Goal: Task Accomplishment & Management: Complete application form

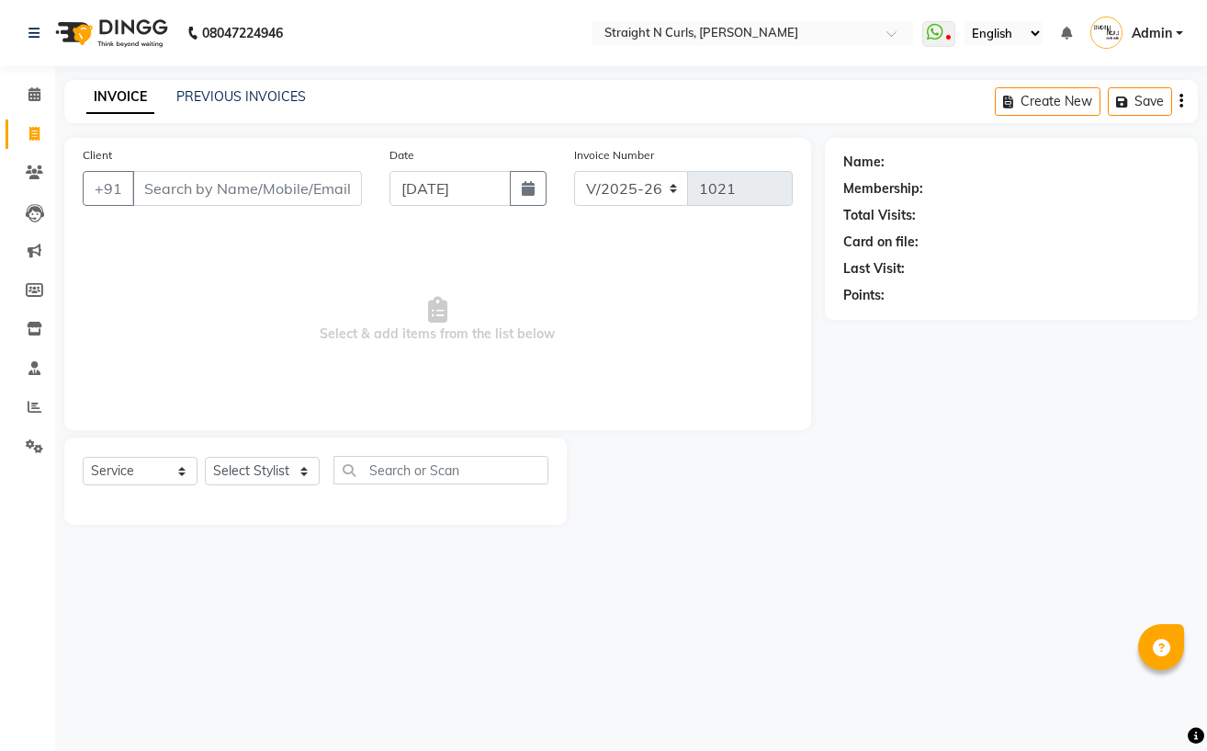
select select "7039"
select select "service"
click at [285, 472] on select "Select Stylist [PERSON_NAME] [PERSON_NAME] [PERSON_NAME] [PERSON_NAME] [PERSON_…" at bounding box center [262, 471] width 115 height 28
select select "74327"
click at [205, 458] on select "Select Stylist [PERSON_NAME] [PERSON_NAME] [PERSON_NAME] [PERSON_NAME] [PERSON_…" at bounding box center [262, 471] width 115 height 28
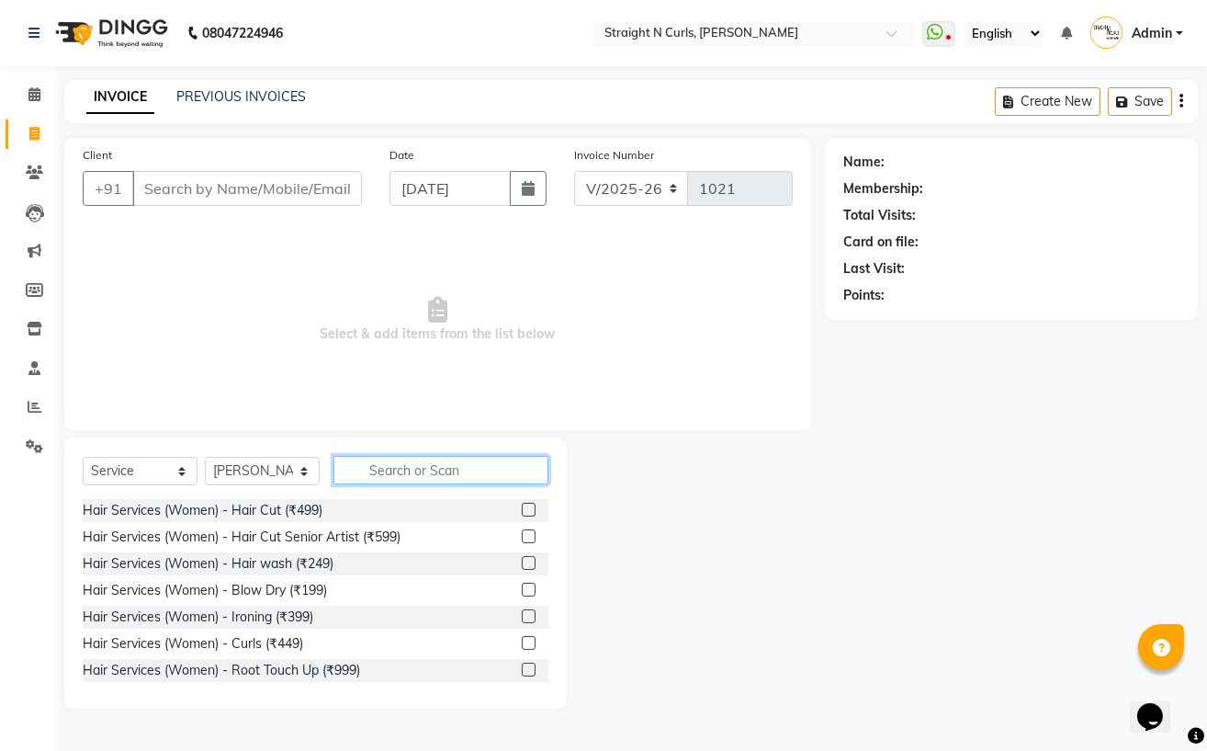
click at [395, 468] on input "text" at bounding box center [441, 470] width 215 height 28
type input "H"
type input "h"
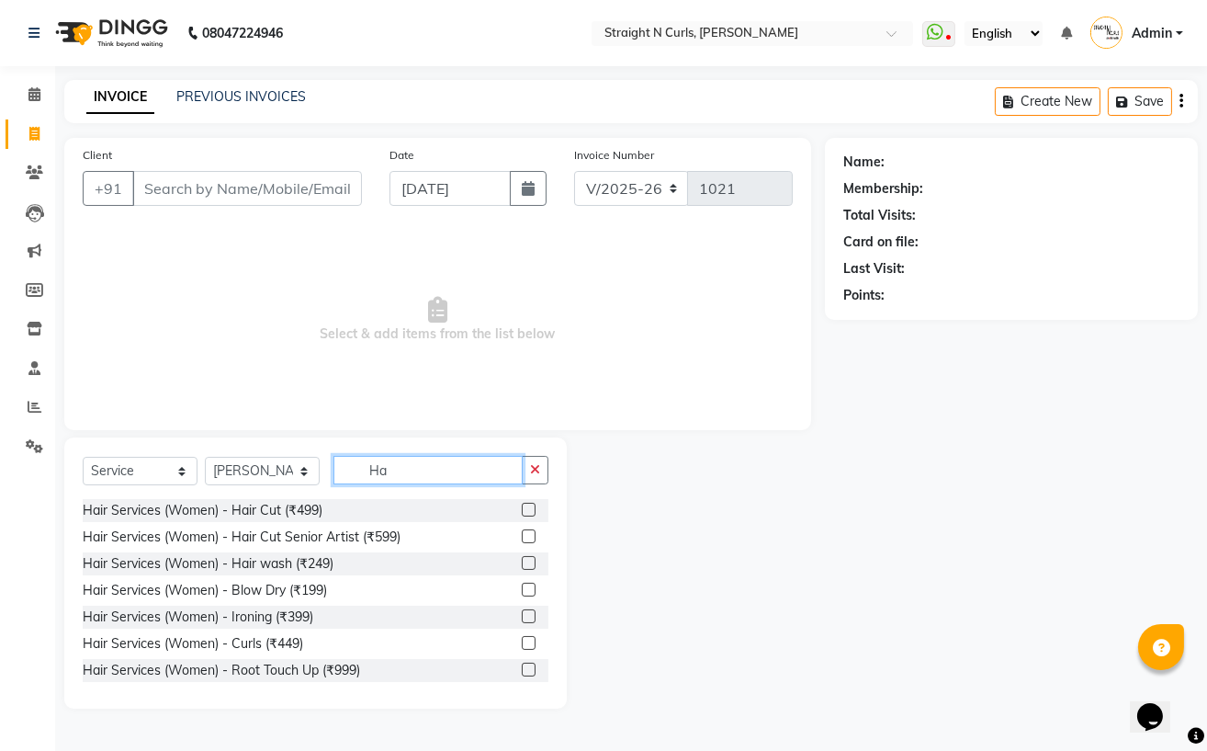
type input "H"
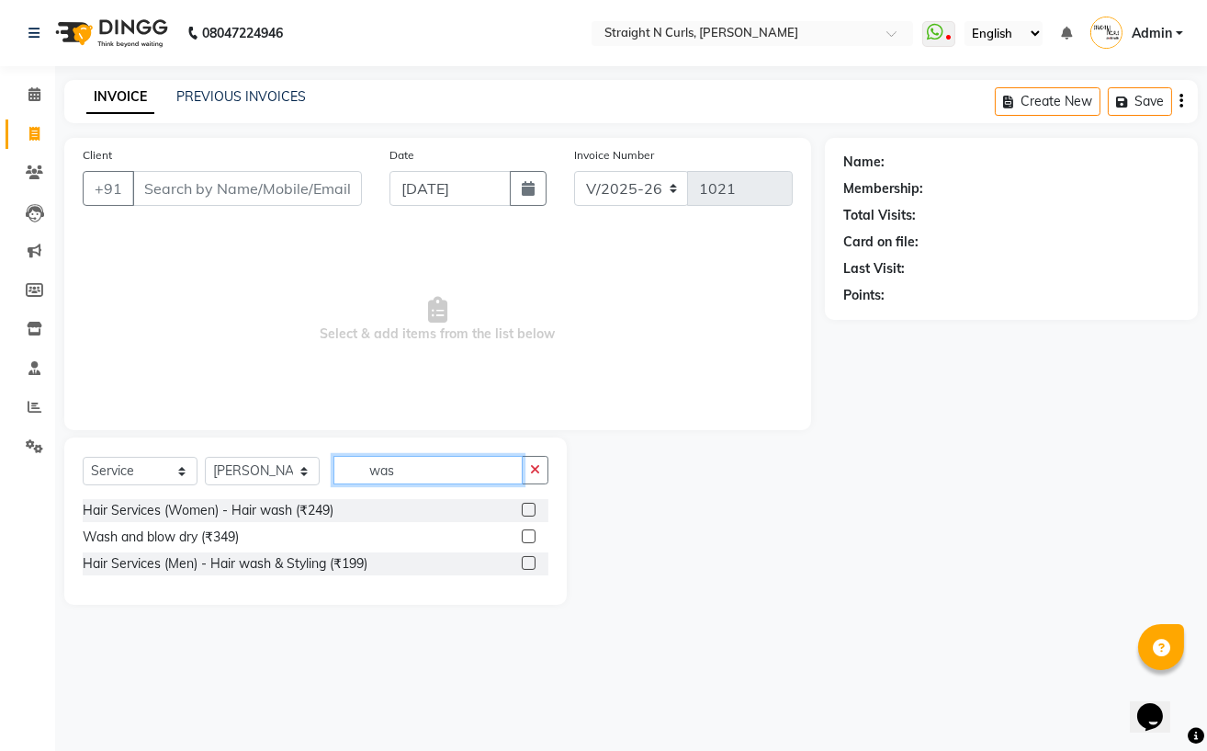
type input "was"
click at [526, 537] on label at bounding box center [529, 536] width 14 height 14
click at [526, 537] on input "checkbox" at bounding box center [528, 537] width 12 height 12
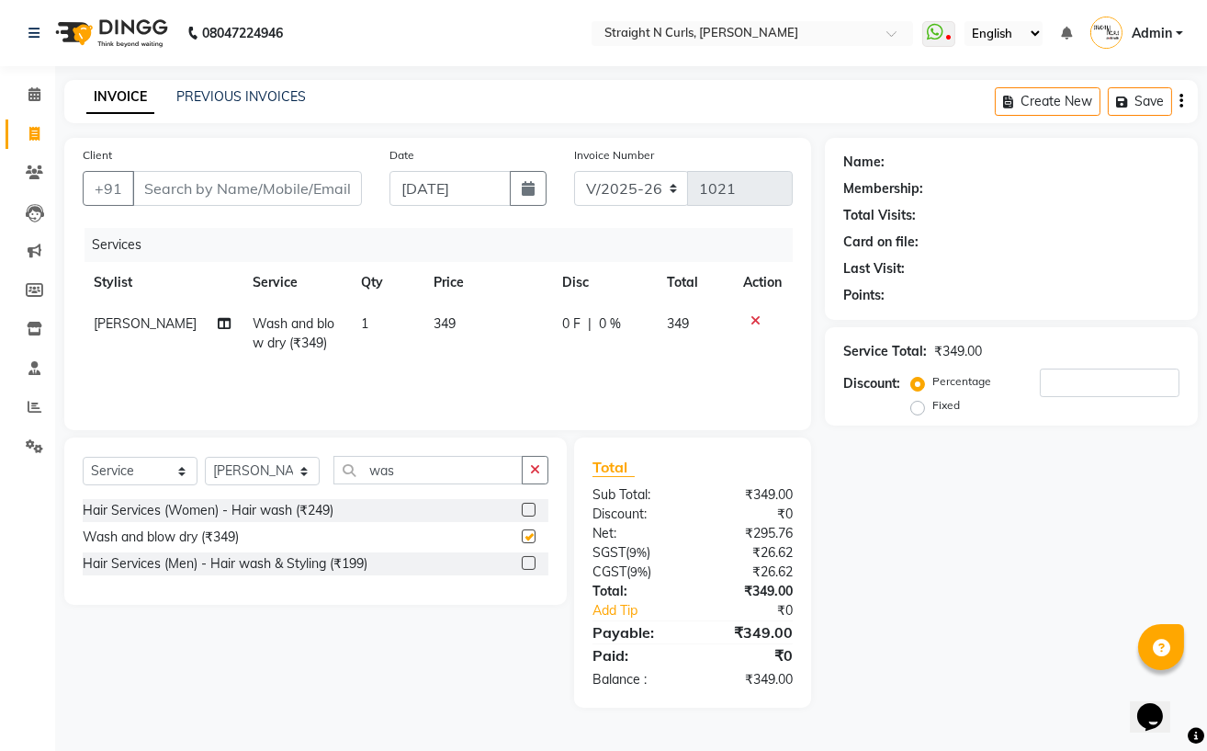
checkbox input "false"
click at [202, 180] on input "Client" at bounding box center [247, 188] width 230 height 35
type input "8"
type input "0"
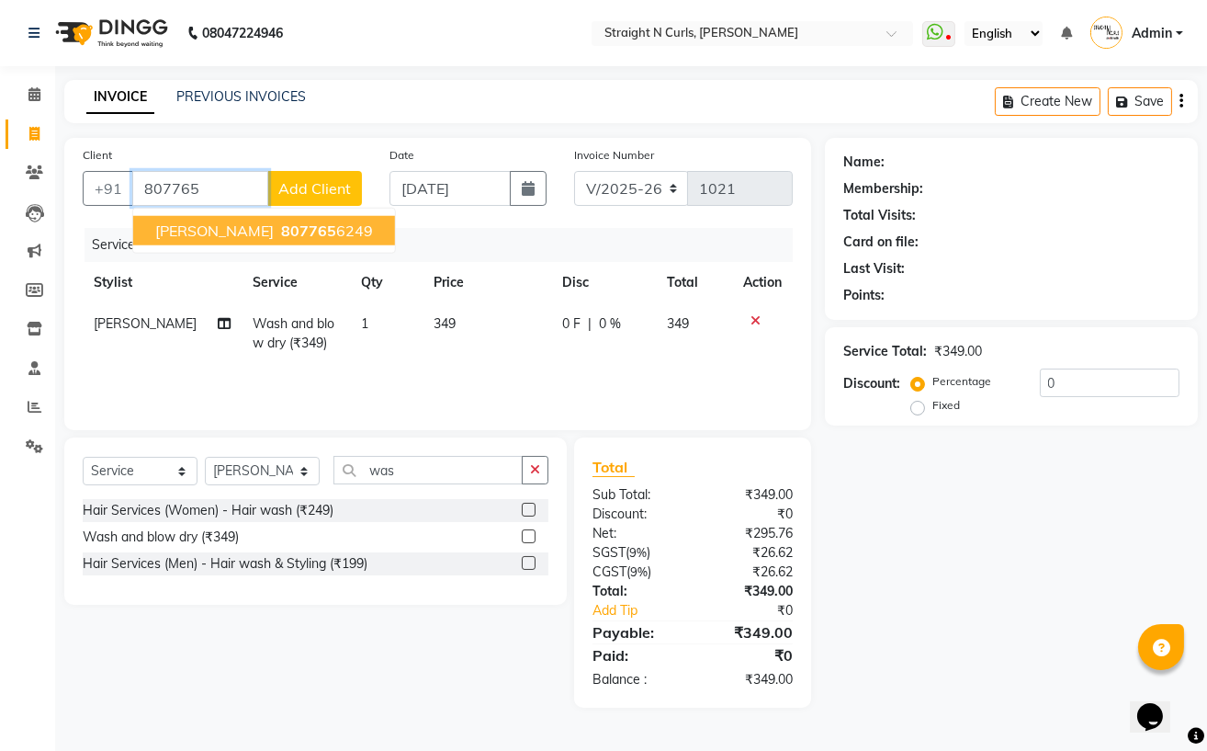
click at [322, 217] on button "[PERSON_NAME] 807765 6249" at bounding box center [264, 230] width 262 height 29
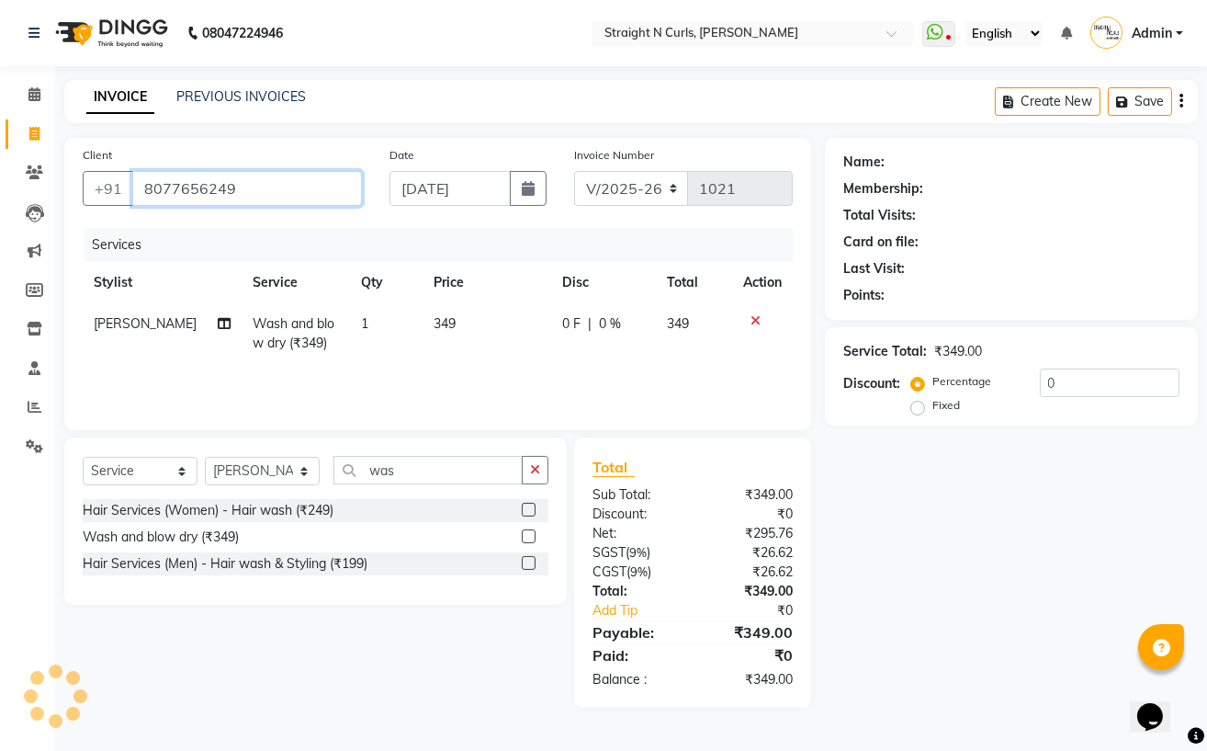
type input "8077656249"
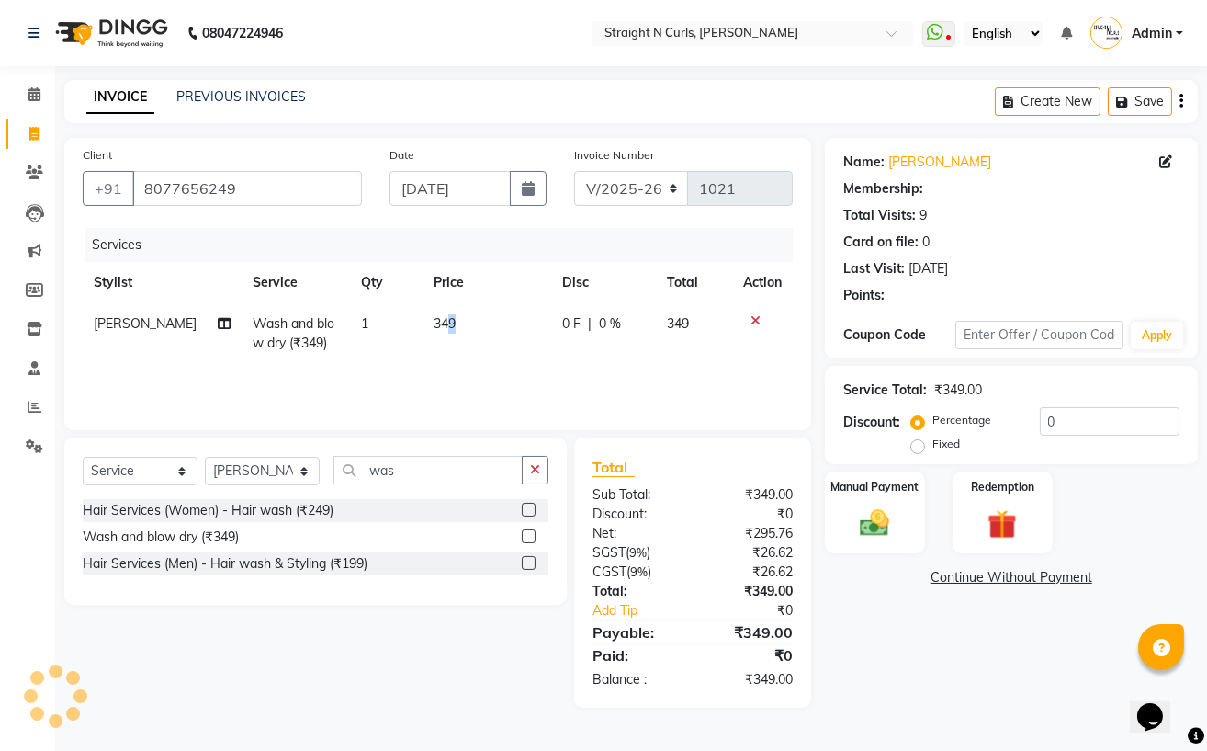
click at [439, 324] on span "349" at bounding box center [445, 323] width 22 height 17
select select "74327"
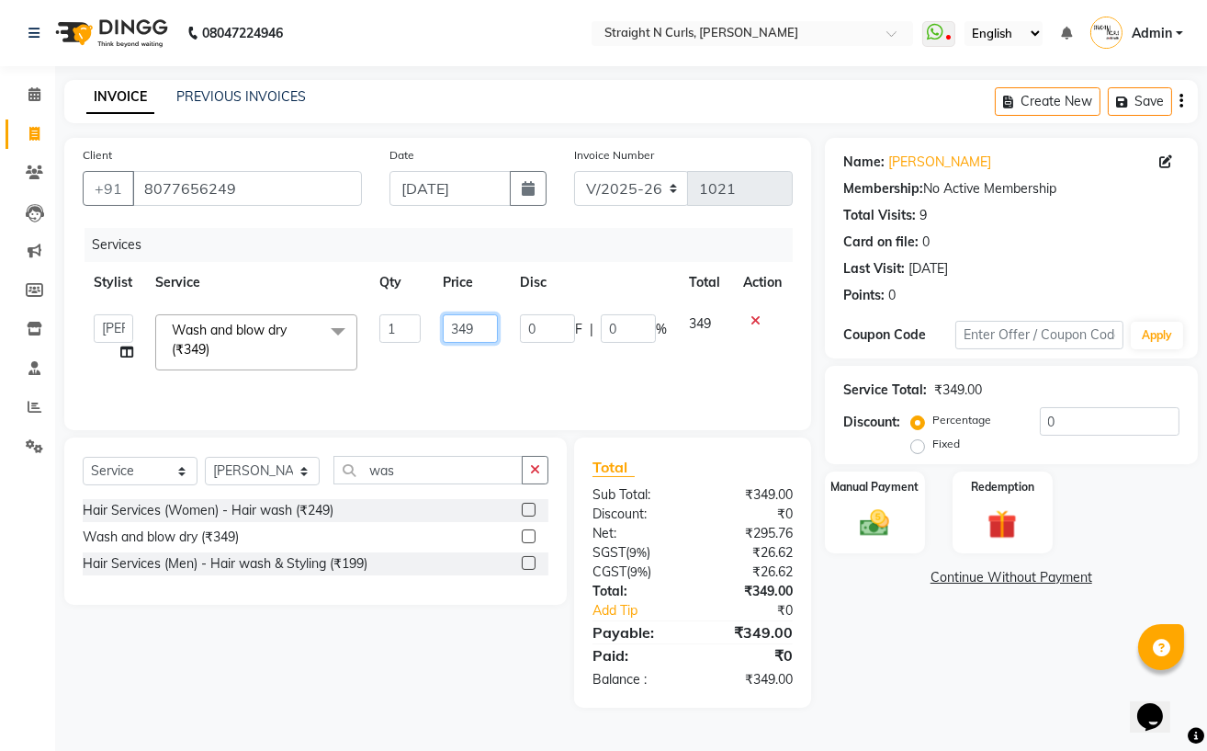
click at [482, 336] on input "349" at bounding box center [471, 328] width 56 height 28
type input "3"
type input "500"
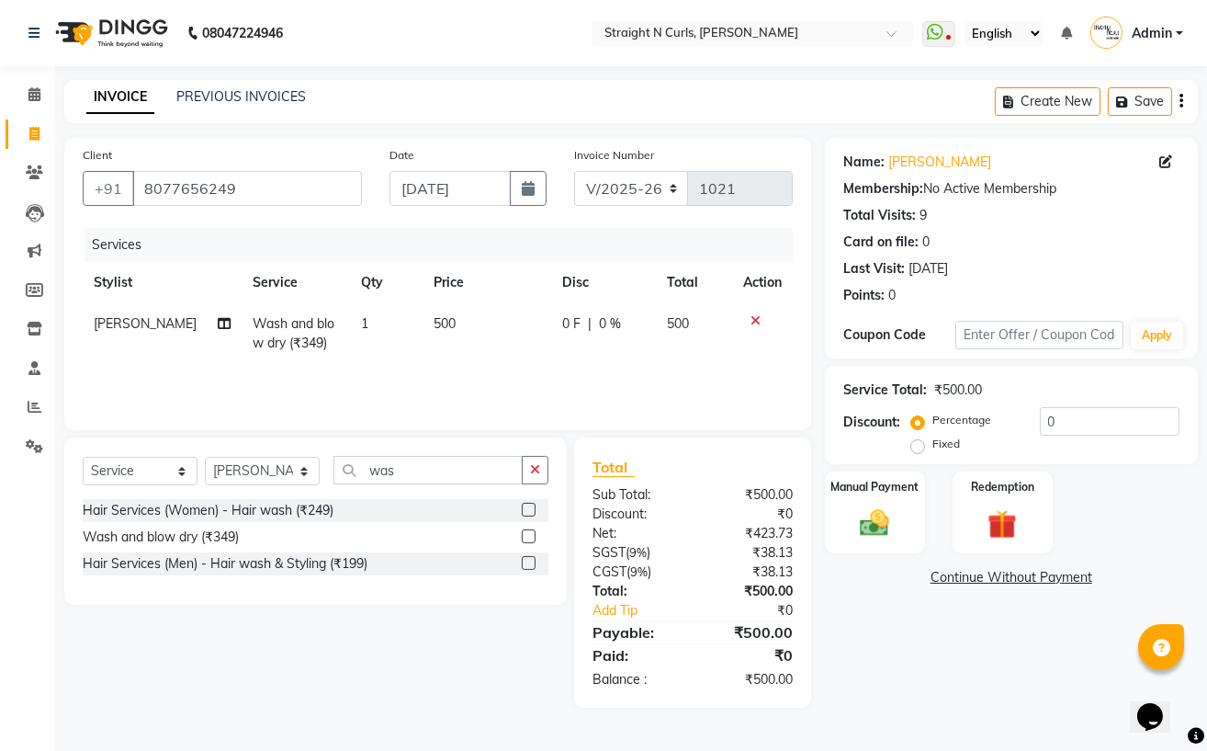
click at [942, 669] on div "Name: [PERSON_NAME] Membership: No Active Membership Total Visits: 9 Card on fi…" at bounding box center [1018, 423] width 387 height 570
click at [905, 520] on div "Manual Payment" at bounding box center [874, 512] width 104 height 85
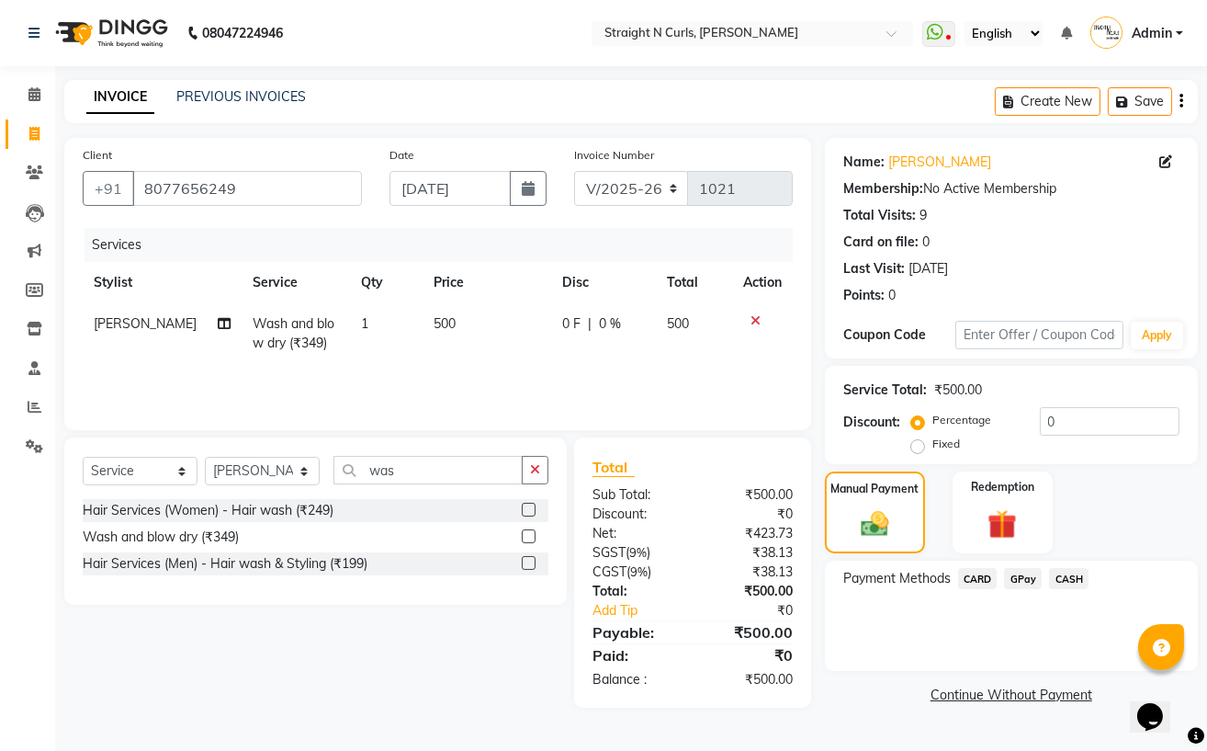
click at [1022, 576] on span "GPay" at bounding box center [1023, 578] width 38 height 21
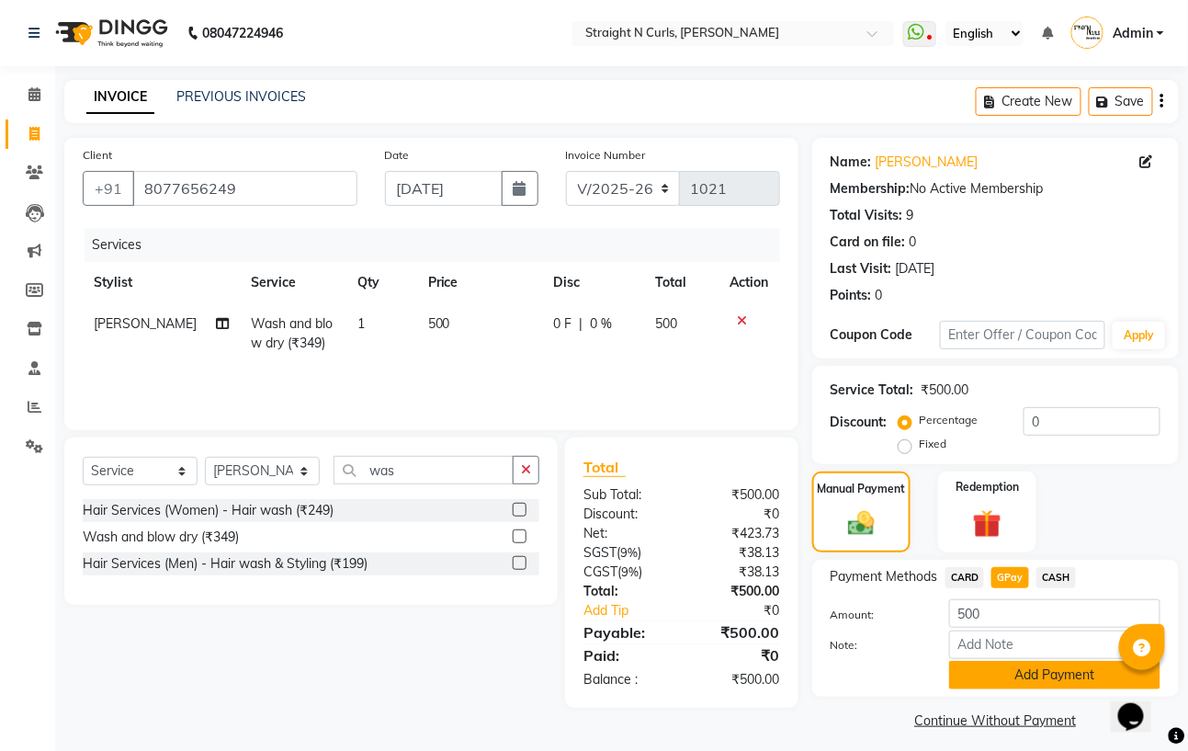
click at [1029, 676] on button "Add Payment" at bounding box center [1054, 675] width 211 height 28
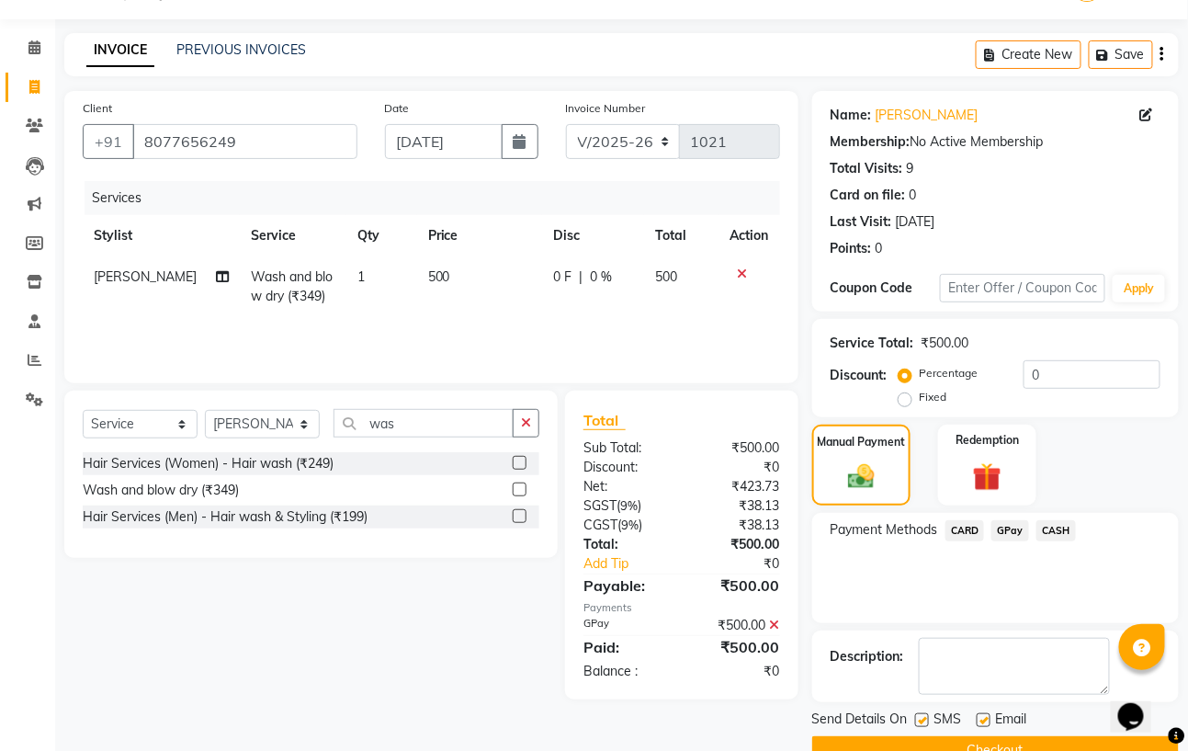
scroll to position [88, 0]
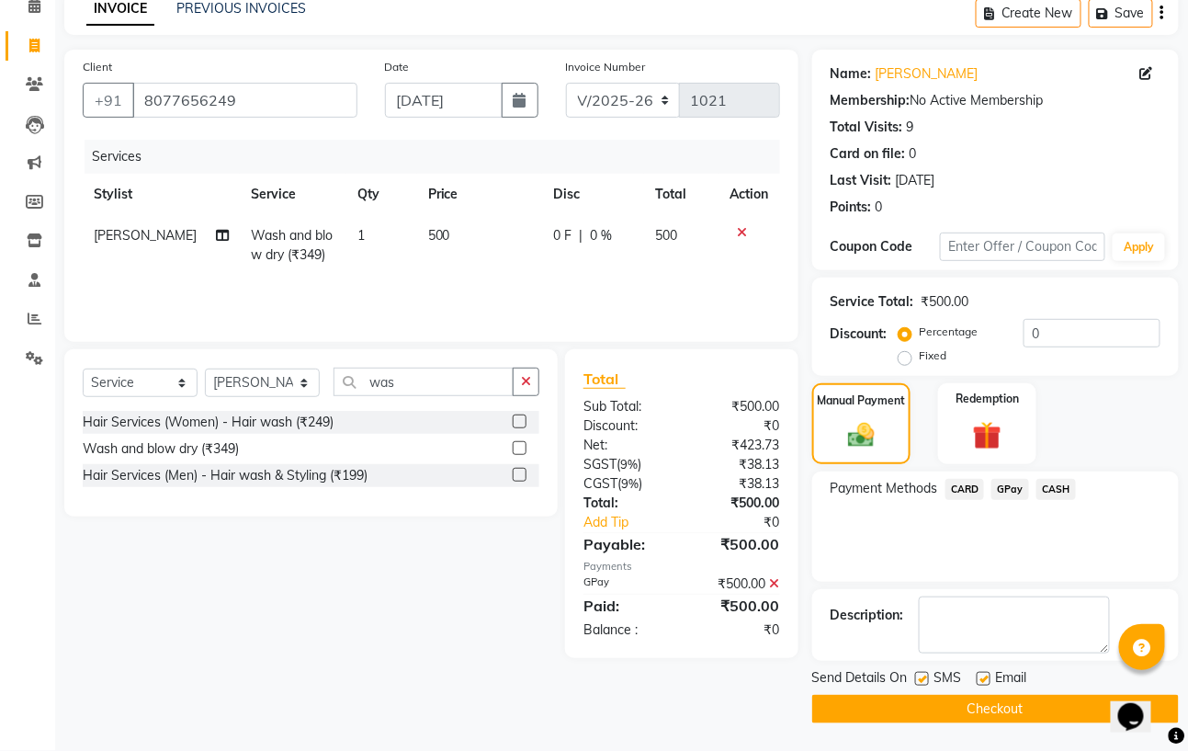
click at [989, 736] on main "INVOICE PREVIOUS INVOICES Create New Save Client [PHONE_NUMBER] Date [DATE] Inv…" at bounding box center [621, 371] width 1133 height 759
click at [987, 721] on button "Checkout" at bounding box center [995, 709] width 367 height 28
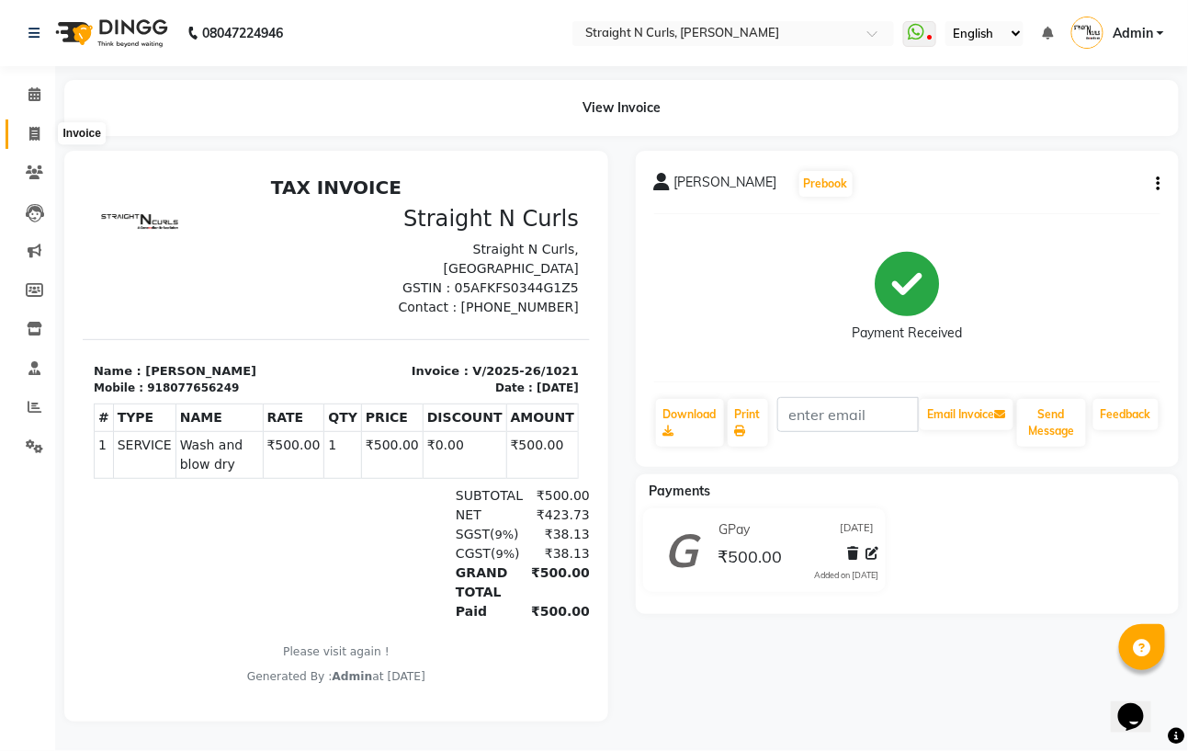
click at [34, 125] on span at bounding box center [34, 134] width 32 height 21
select select "service"
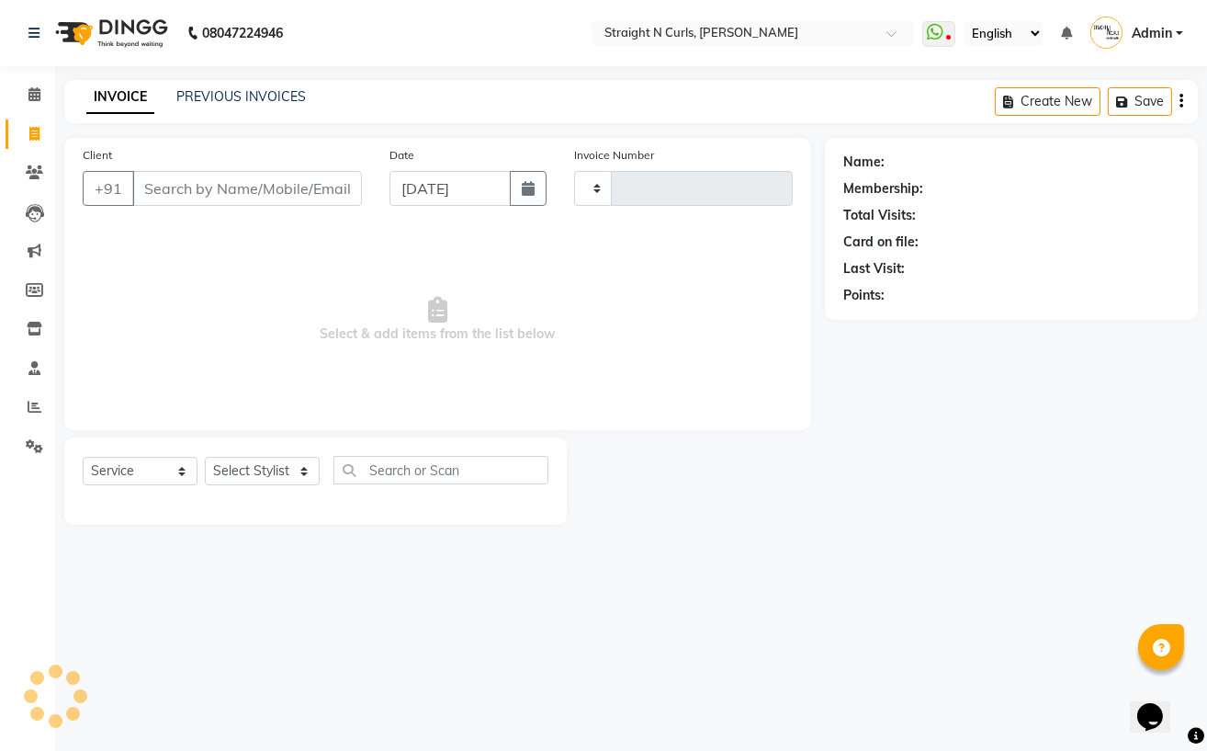
type input "1022"
select select "7039"
click at [36, 403] on icon at bounding box center [35, 407] width 14 height 14
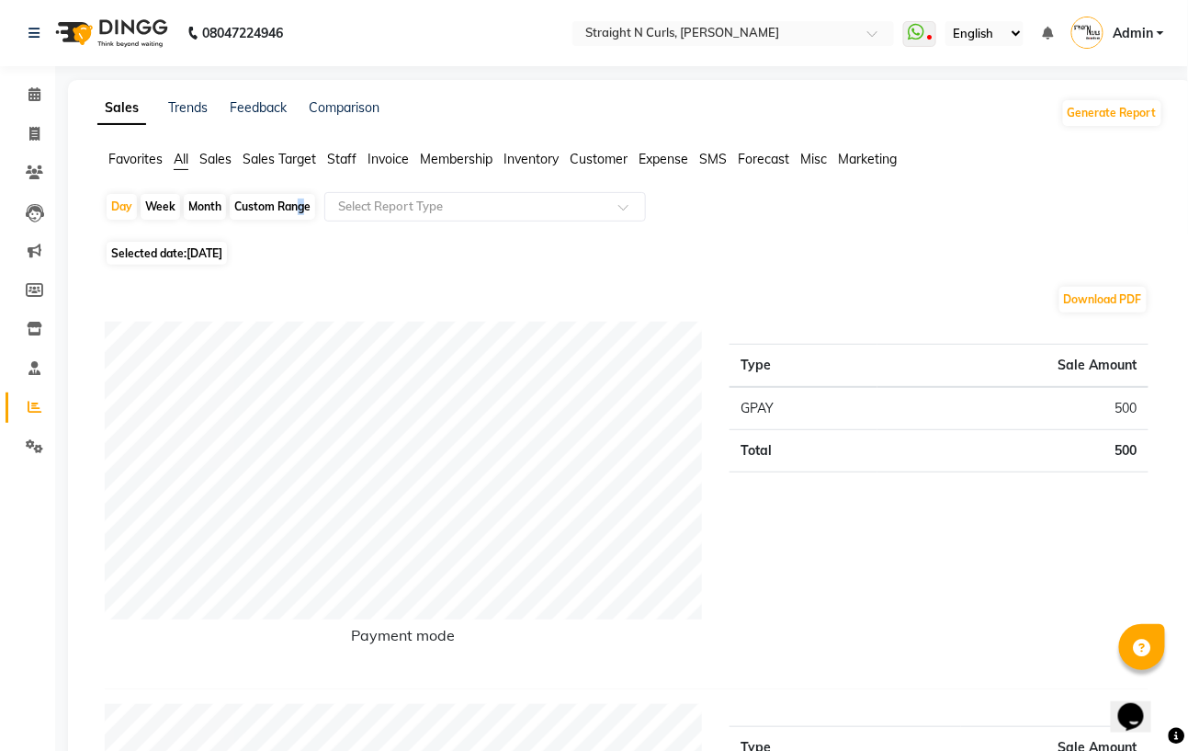
click at [295, 203] on div "Custom Range" at bounding box center [272, 207] width 85 height 26
select select "9"
select select "2025"
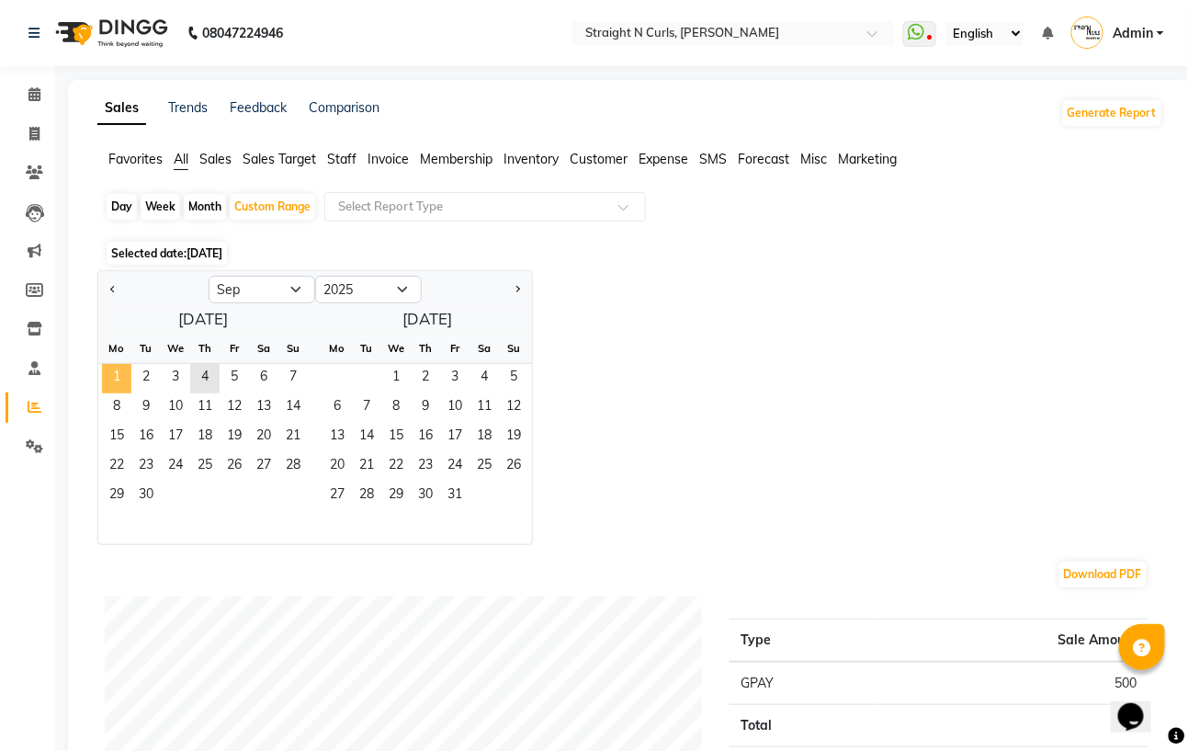
click at [122, 368] on span "1" at bounding box center [116, 378] width 29 height 29
click at [226, 366] on span "5" at bounding box center [234, 378] width 29 height 29
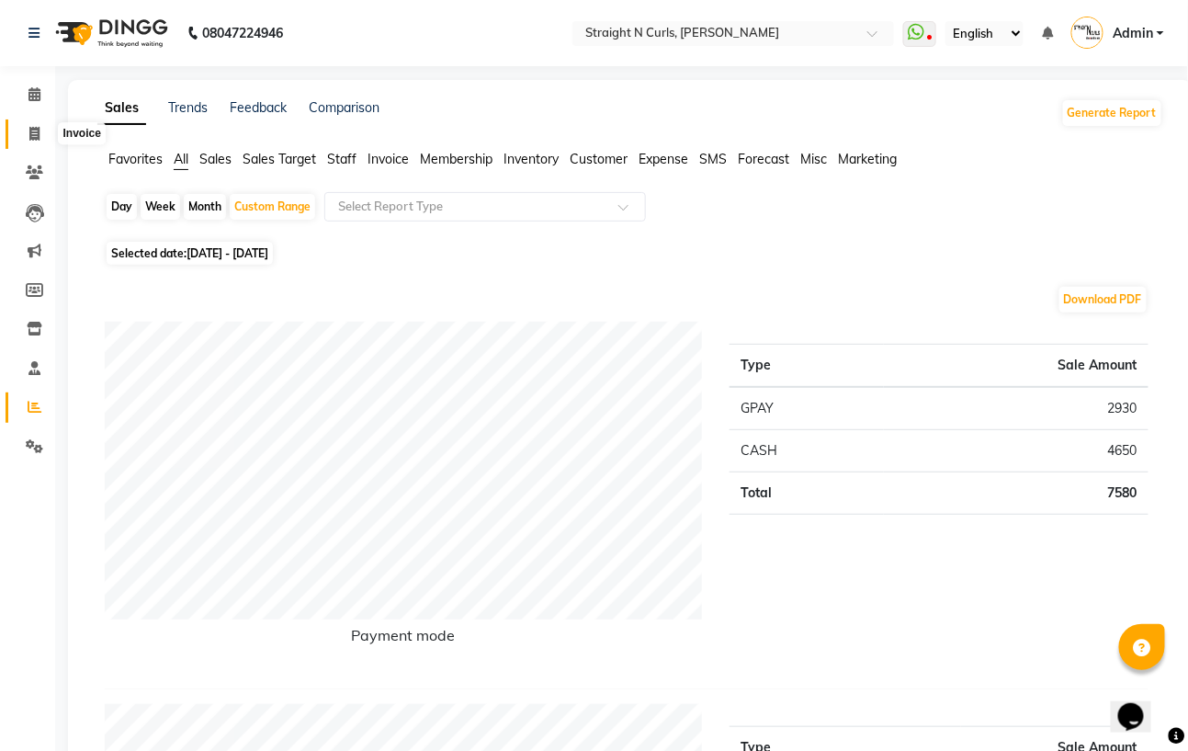
click at [29, 133] on icon at bounding box center [34, 134] width 10 height 14
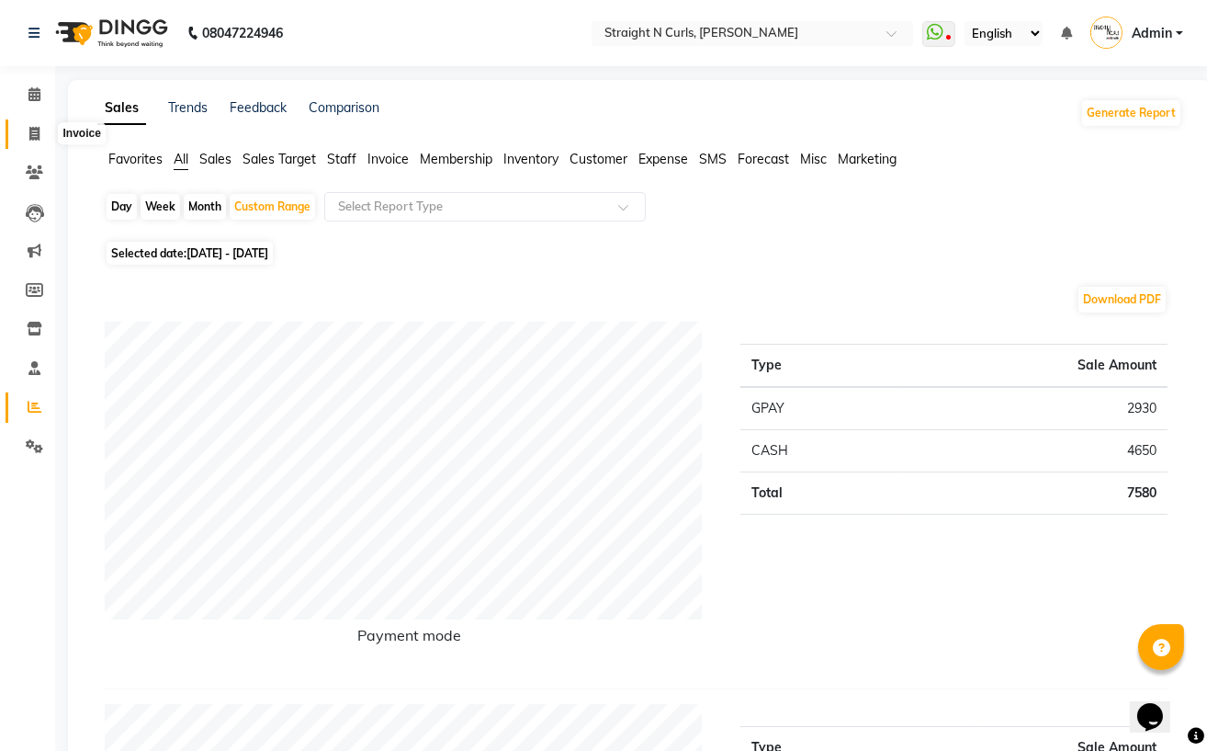
select select "service"
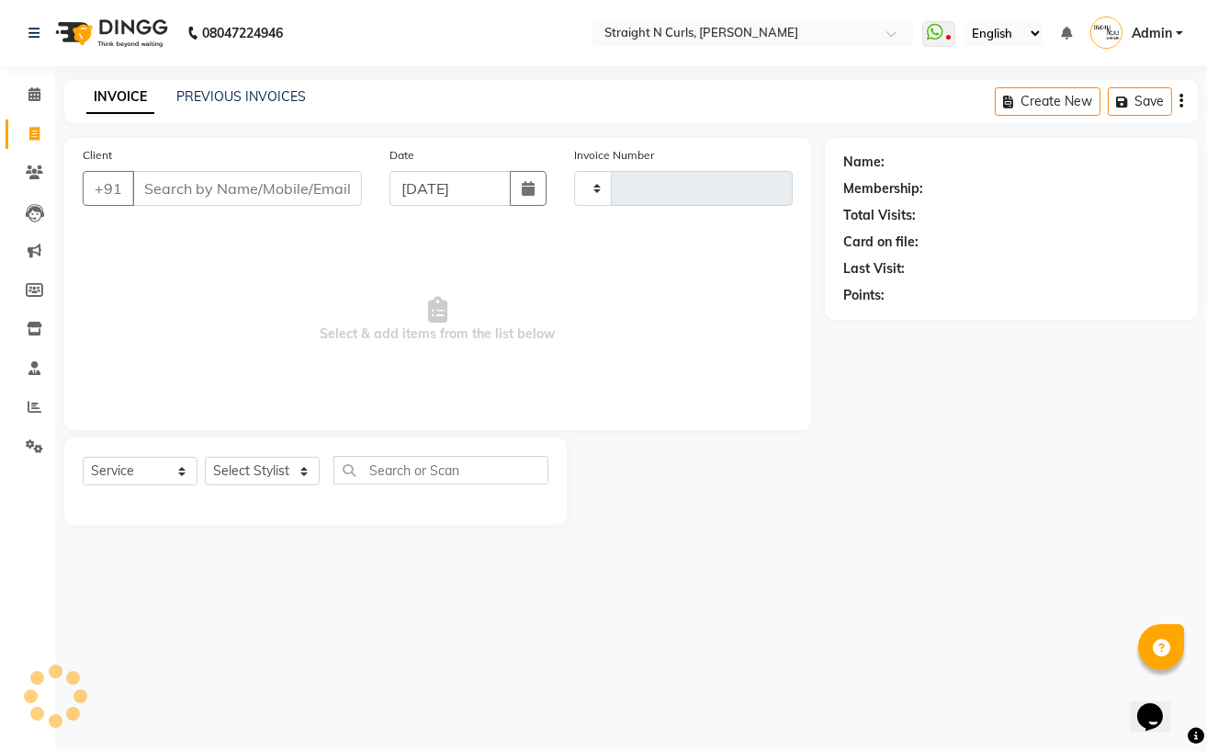
type input "1022"
select select "7039"
